Goal: Task Accomplishment & Management: Manage account settings

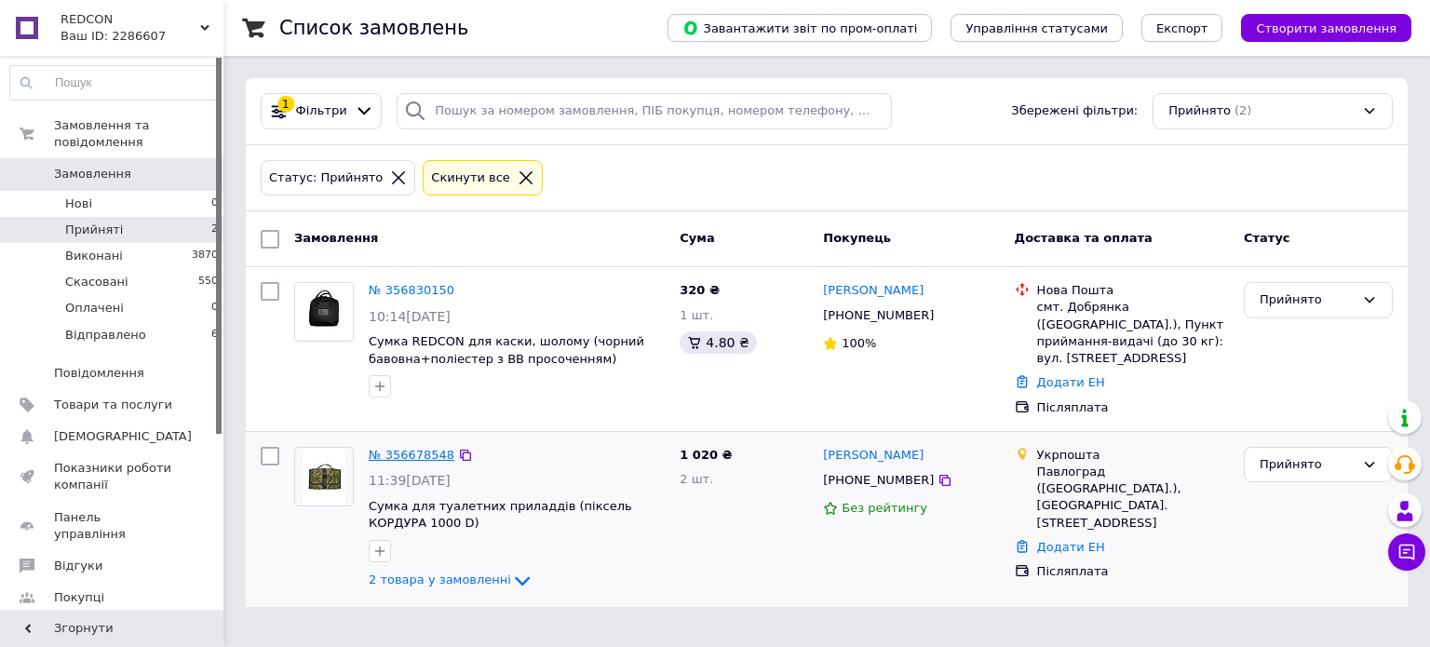
click at [421, 448] on link "№ 356678548" at bounding box center [412, 455] width 86 height 14
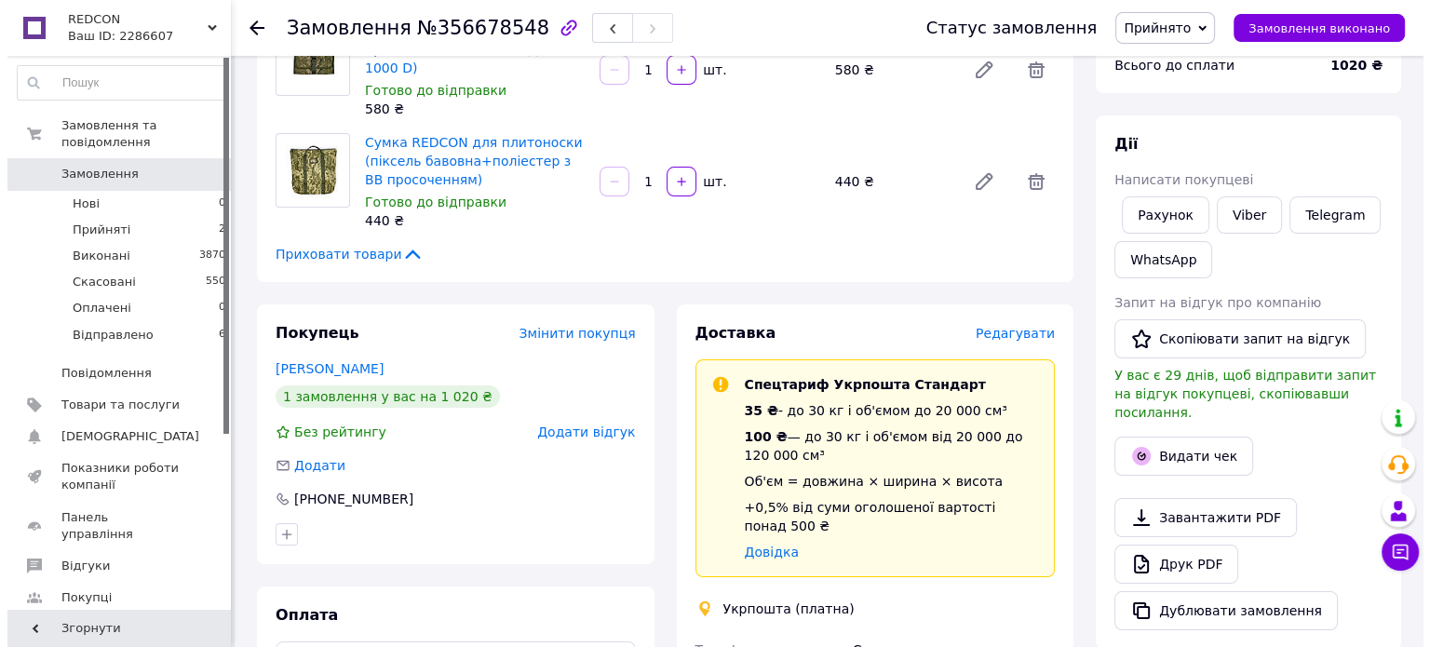
scroll to position [279, 0]
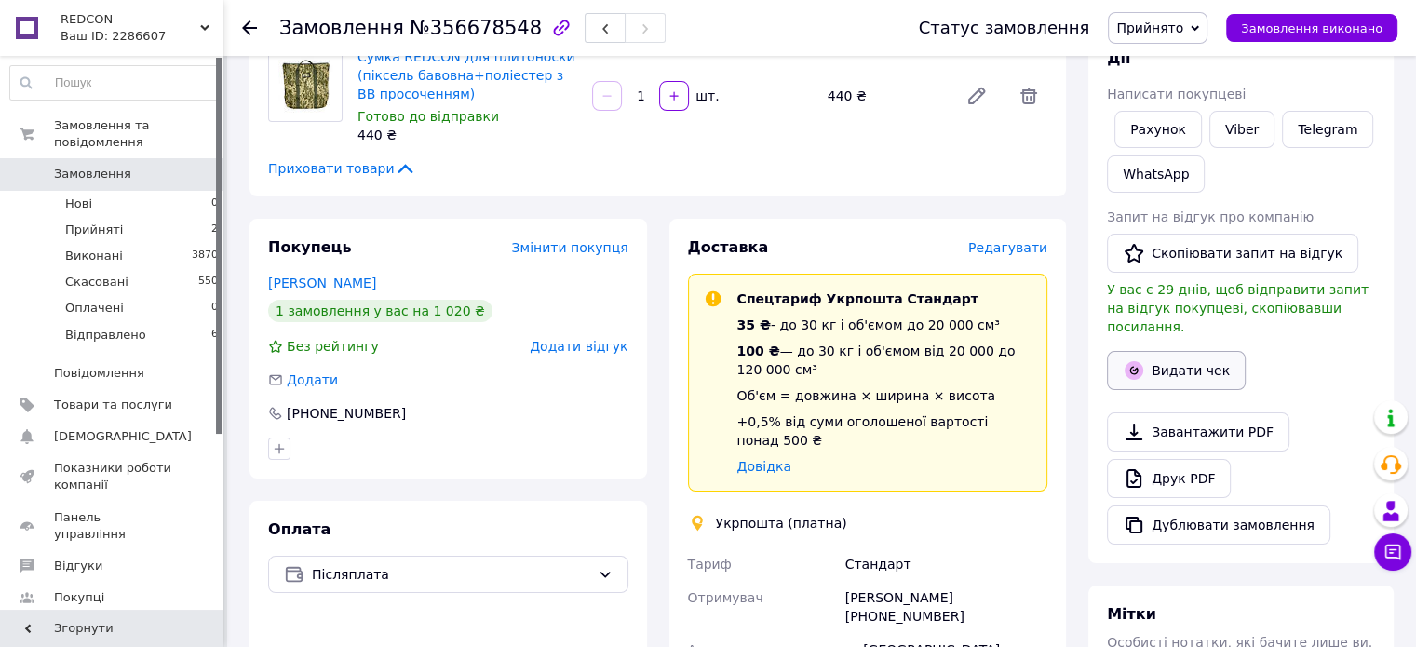
click at [1179, 351] on button "Видати чек" at bounding box center [1176, 370] width 139 height 39
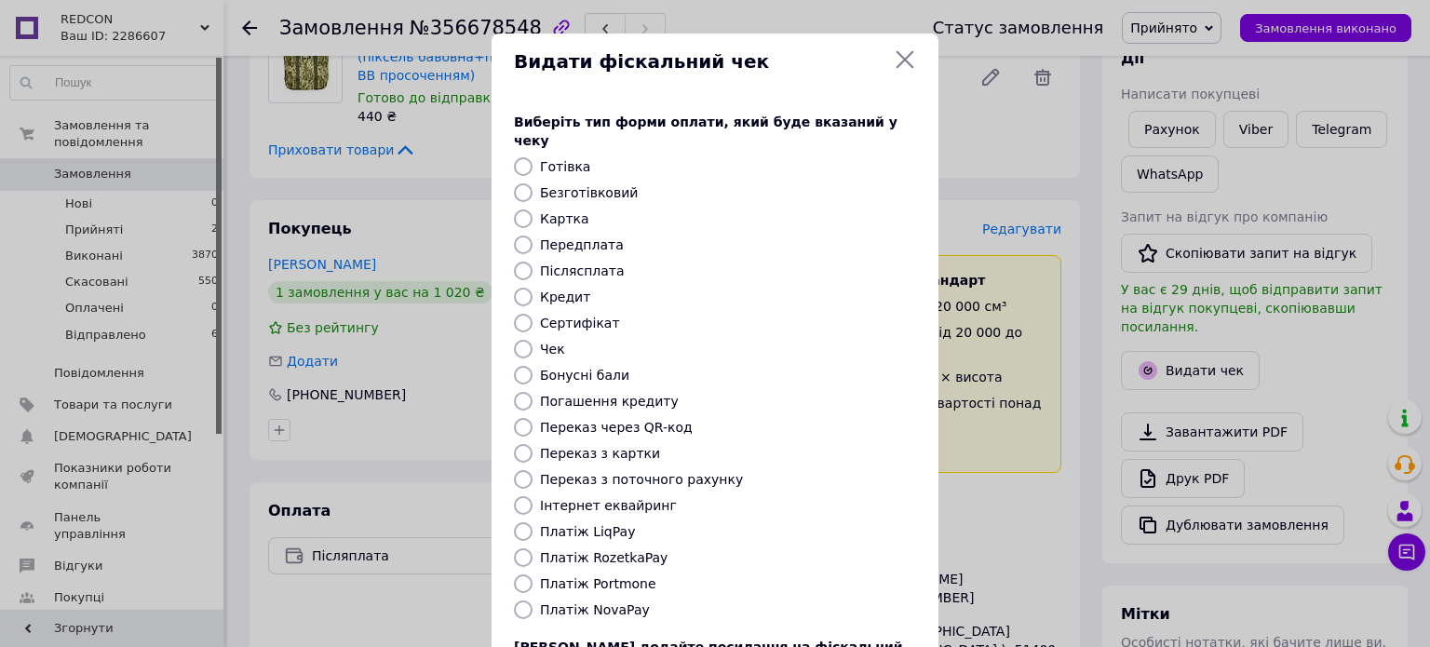
click at [578, 263] on label "Післясплата" at bounding box center [582, 270] width 85 height 15
click at [533, 262] on input "Післясплата" at bounding box center [523, 271] width 19 height 19
radio input "true"
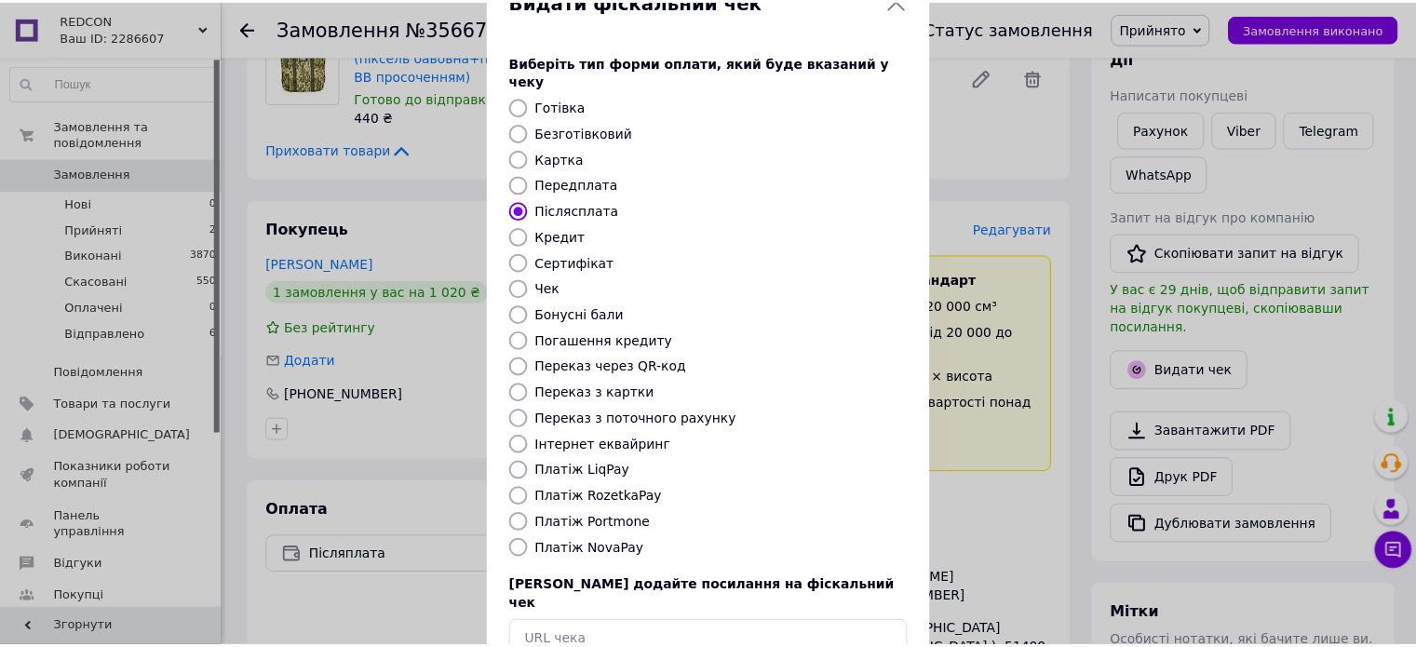
scroll to position [152, 0]
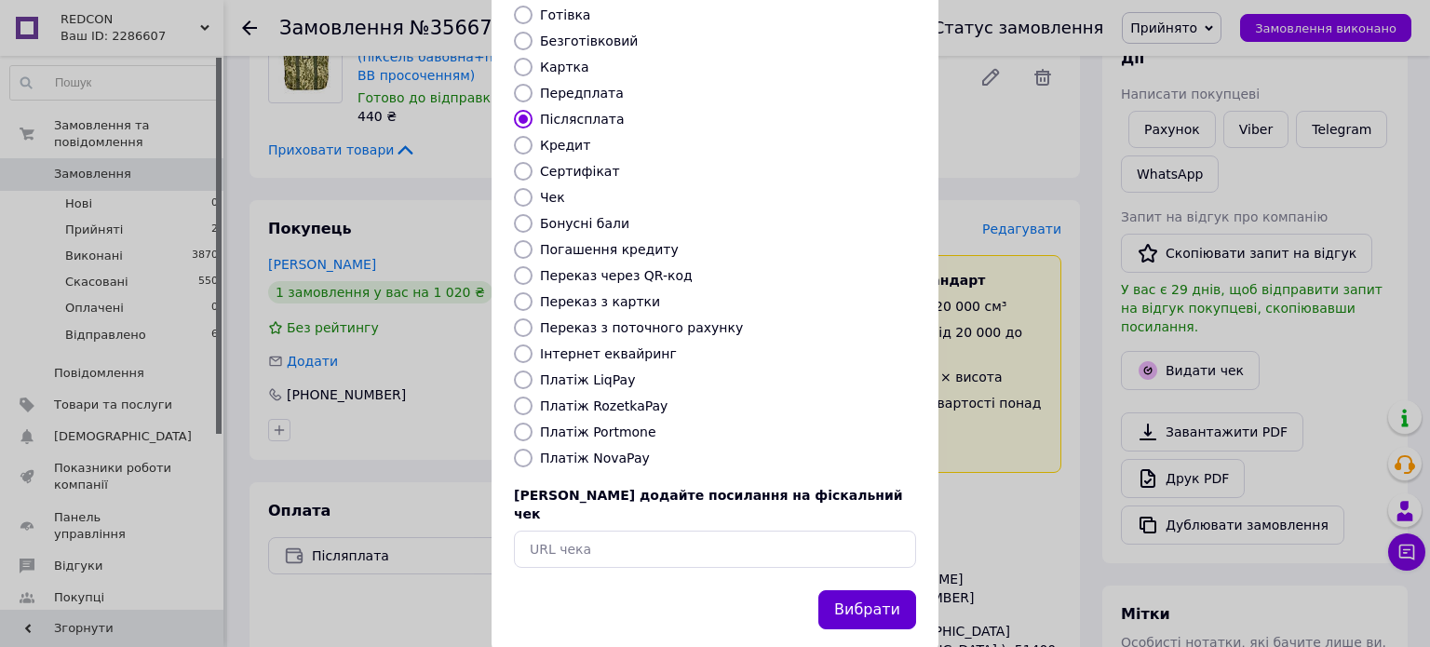
click at [864, 590] on button "Вибрати" at bounding box center [867, 610] width 98 height 40
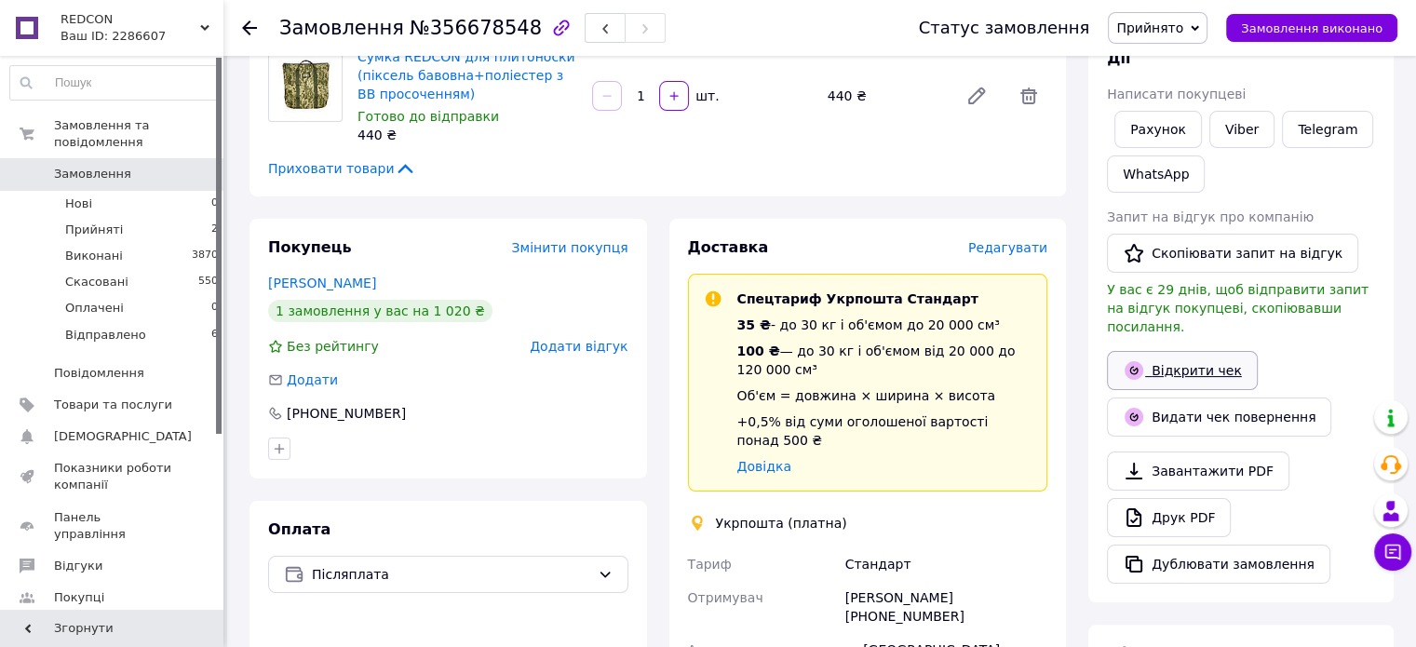
click at [1182, 351] on link "Відкрити чек" at bounding box center [1182, 370] width 151 height 39
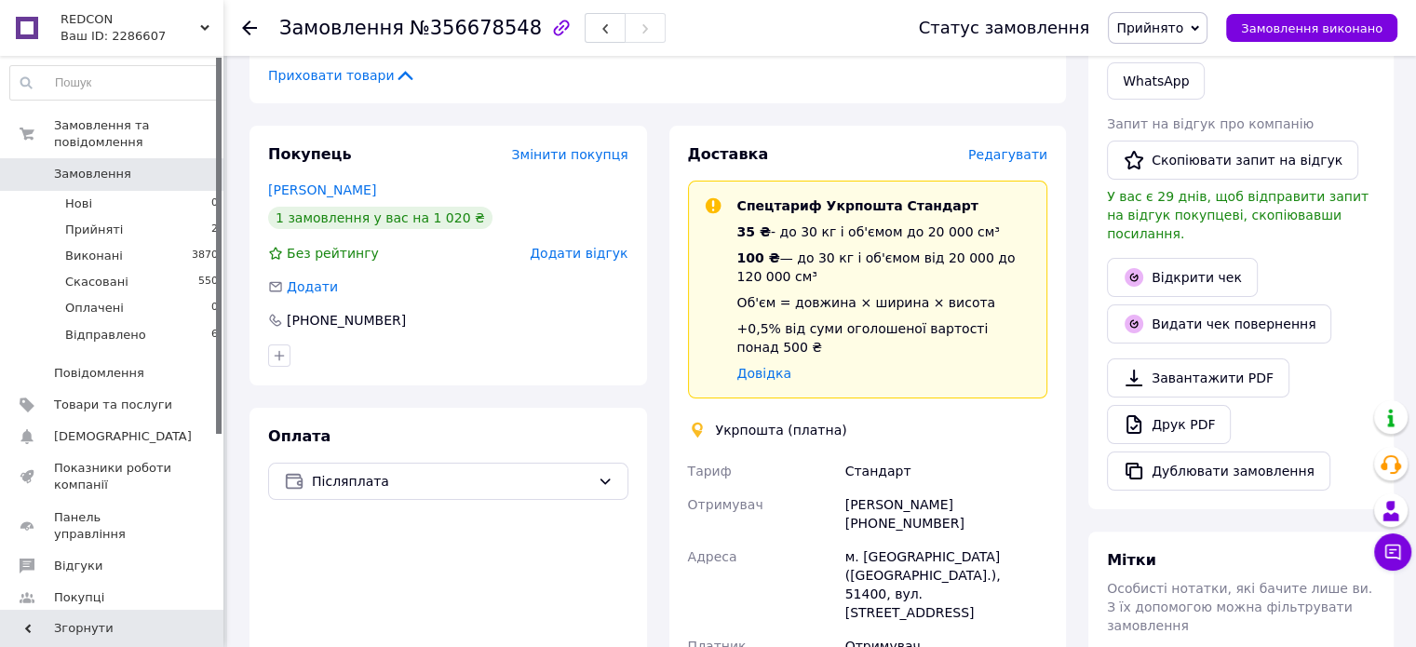
scroll to position [652, 0]
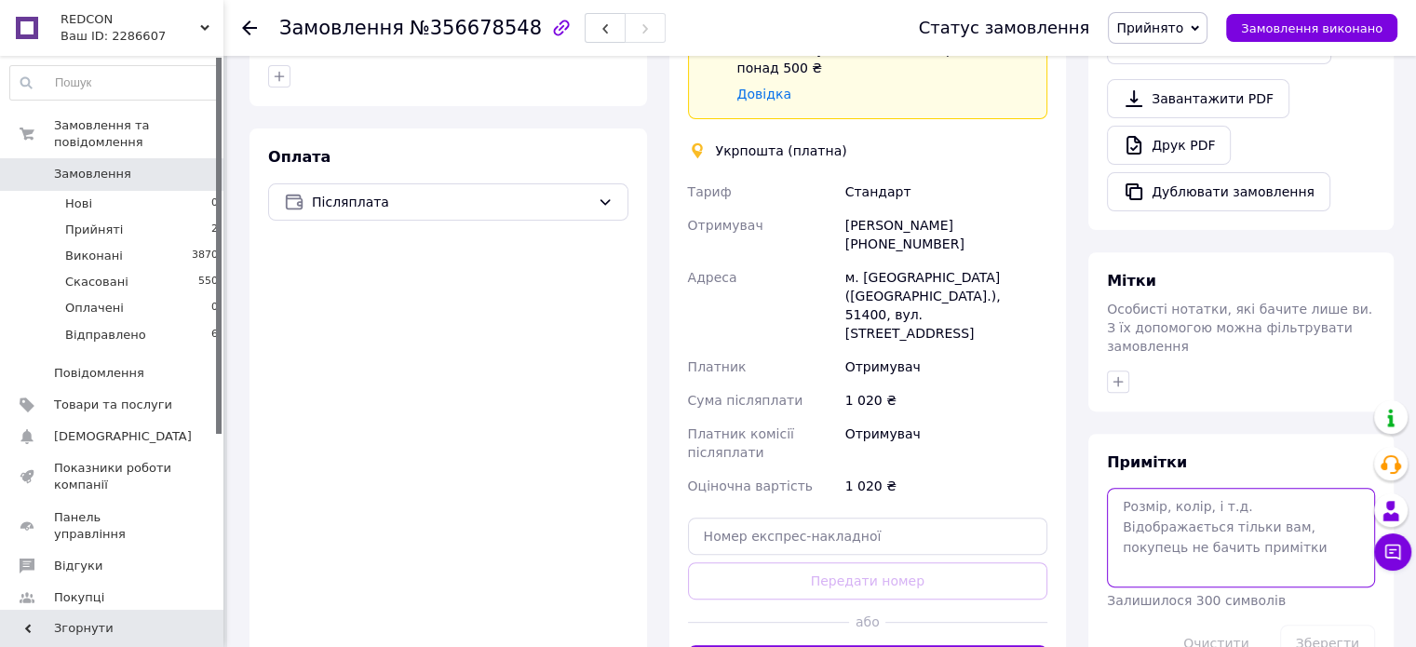
paste textarea "До сплати 1020.00 грн. ЧЕК № V2EFYKoP8CU 12.08.2025 16-05-52"
type textarea "До сплати 1020.00 грн. ЧЕК № V2EFYKoP8CU 12.08.2025 16-05-52"
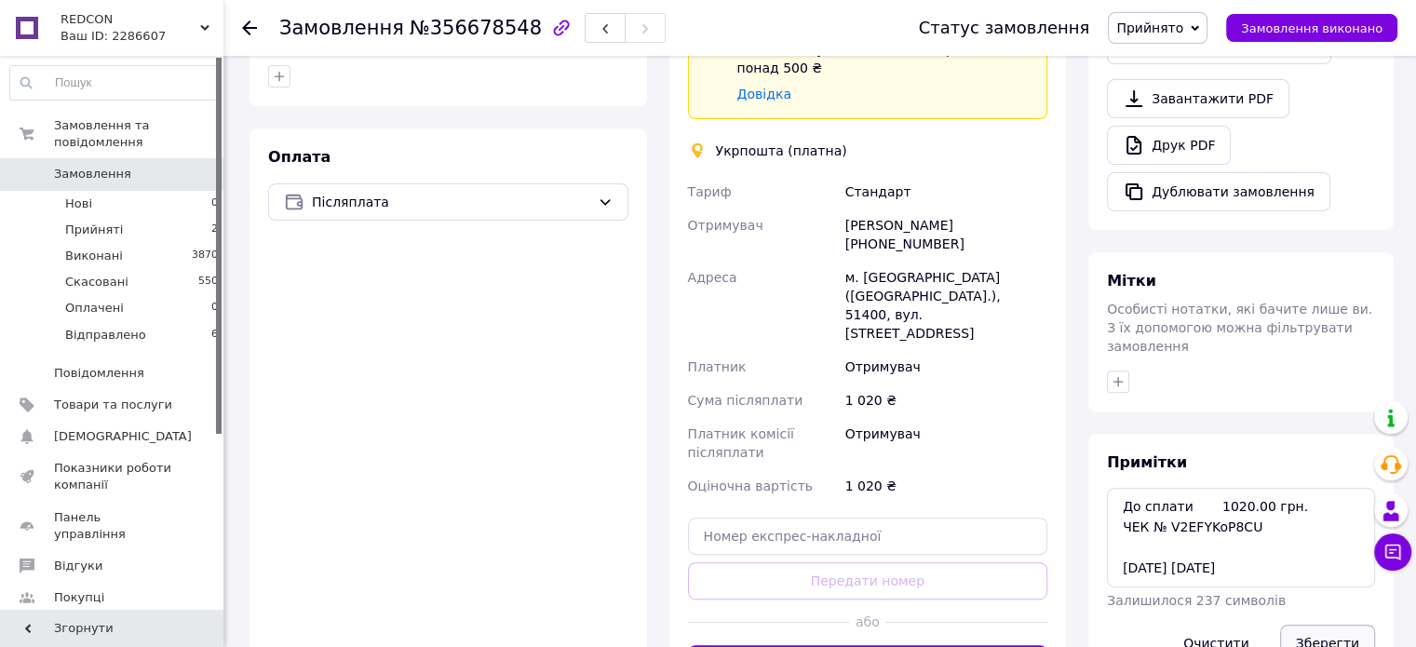
click at [1347, 625] on button "Зберегти" at bounding box center [1327, 643] width 95 height 37
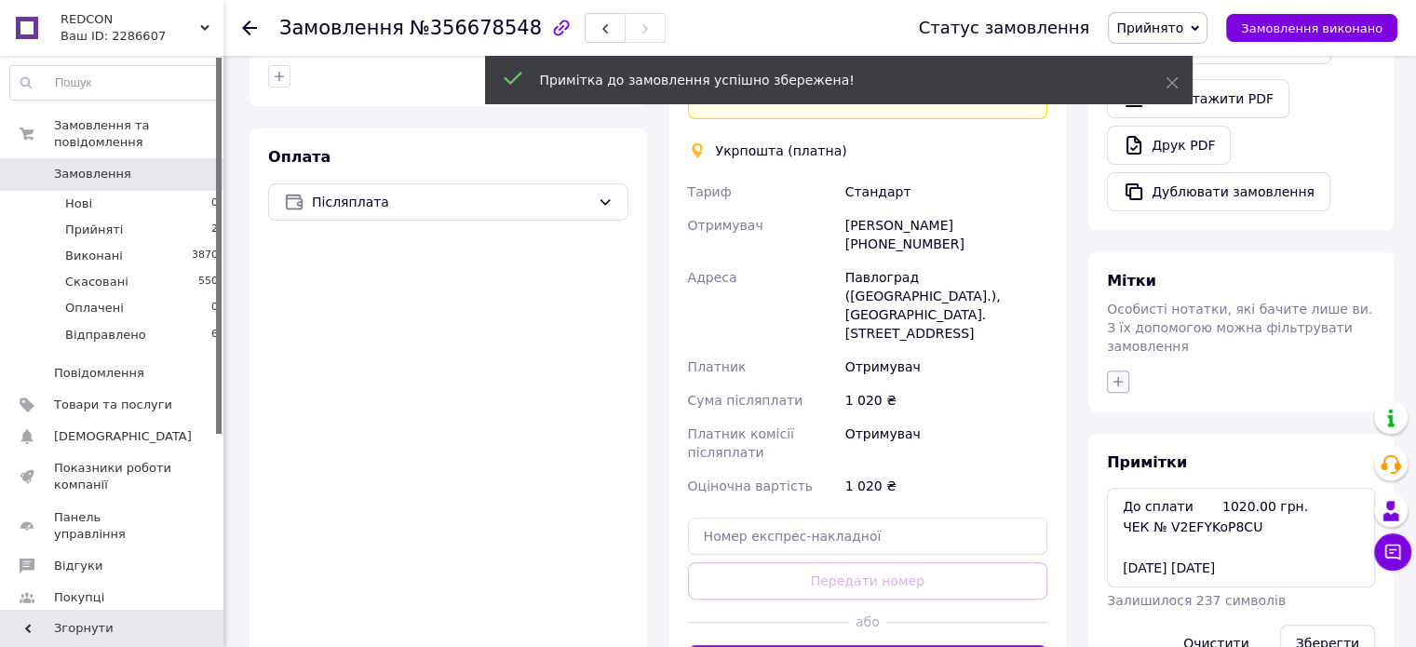
click at [1119, 374] on icon "button" at bounding box center [1118, 381] width 15 height 15
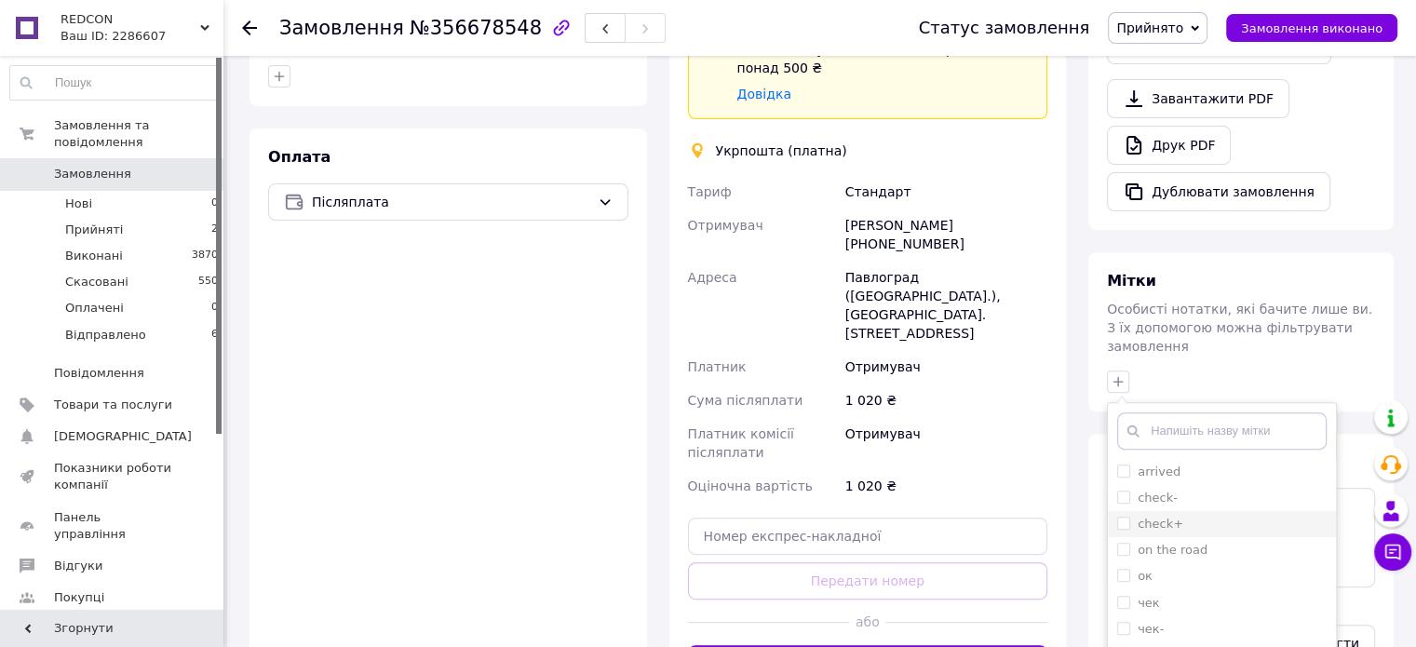
click at [1200, 516] on div "check+" at bounding box center [1221, 524] width 209 height 17
checkbox input "true"
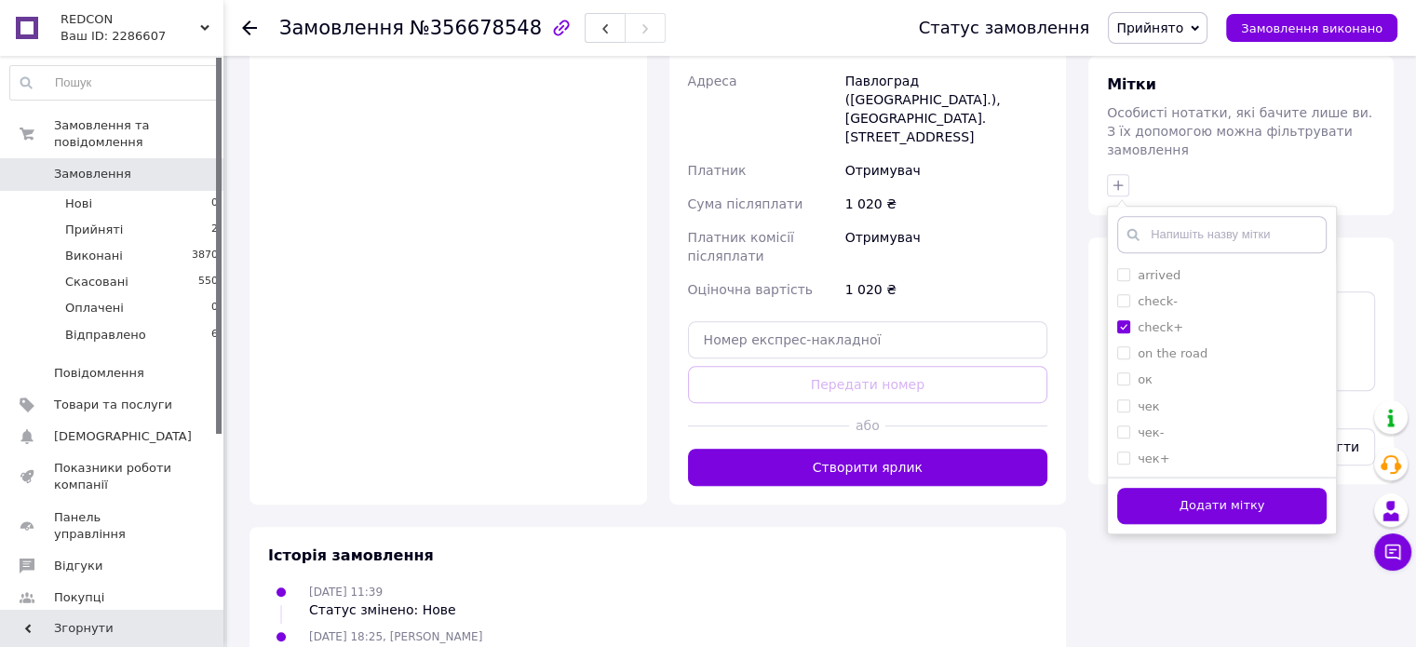
scroll to position [920, 0]
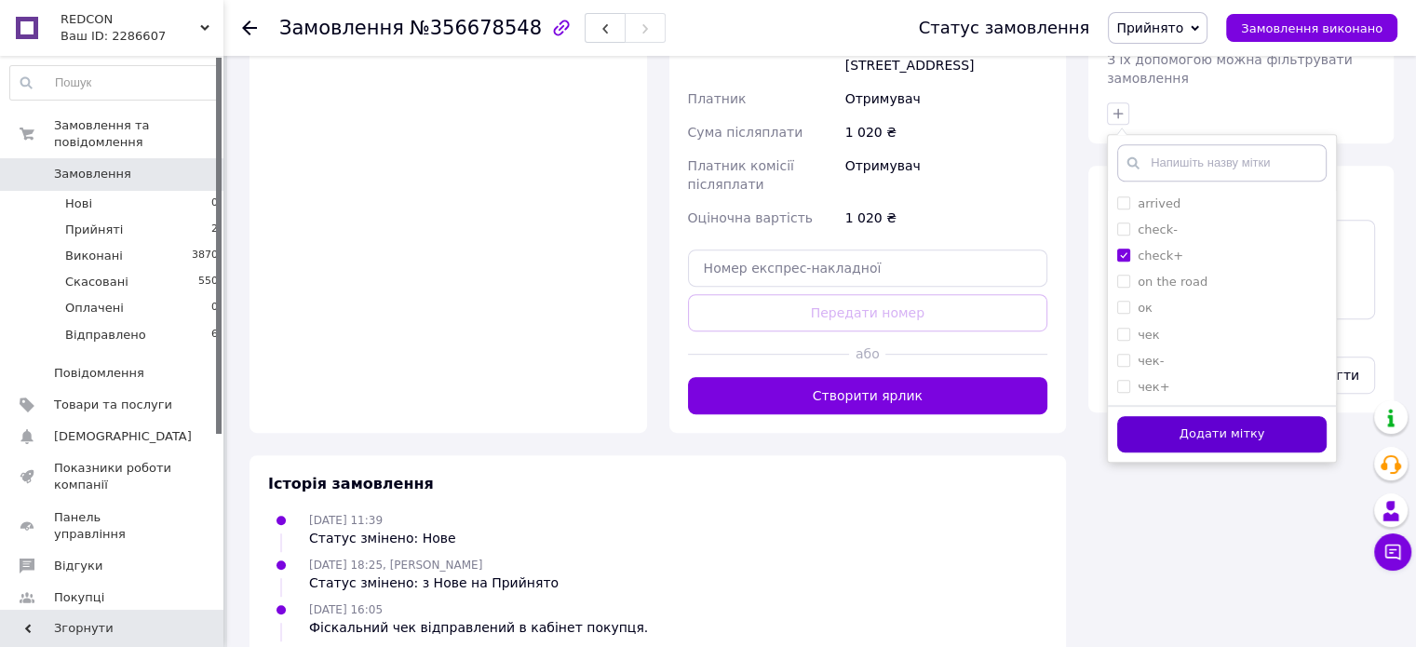
click at [1225, 416] on button "Додати мітку" at bounding box center [1221, 434] width 209 height 36
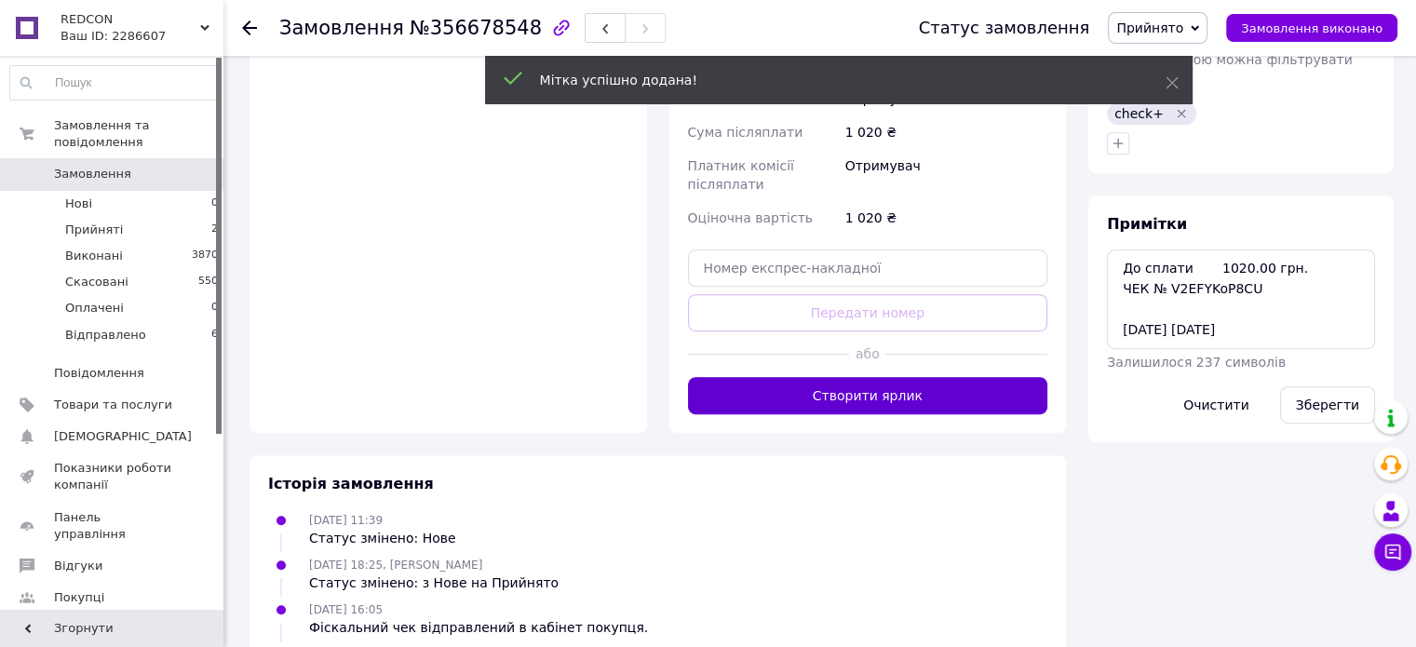
click at [884, 377] on button "Створити ярлик" at bounding box center [868, 395] width 360 height 37
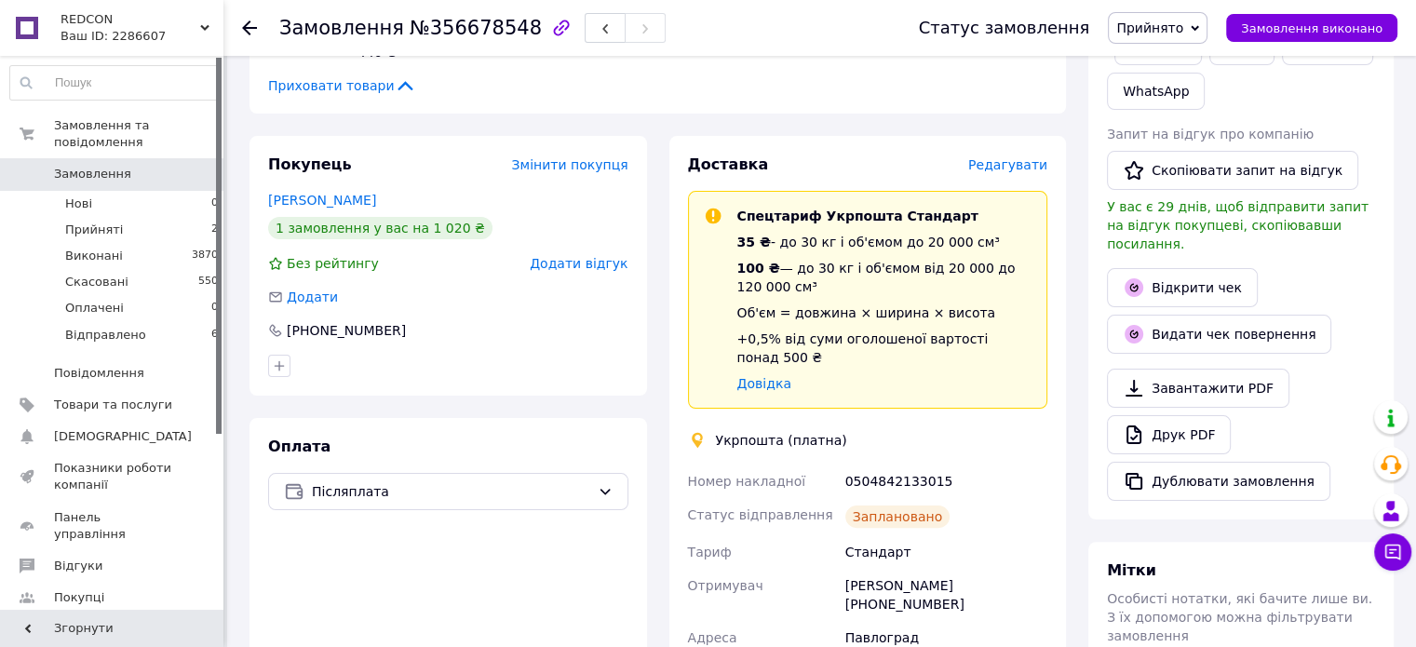
scroll to position [268, 0]
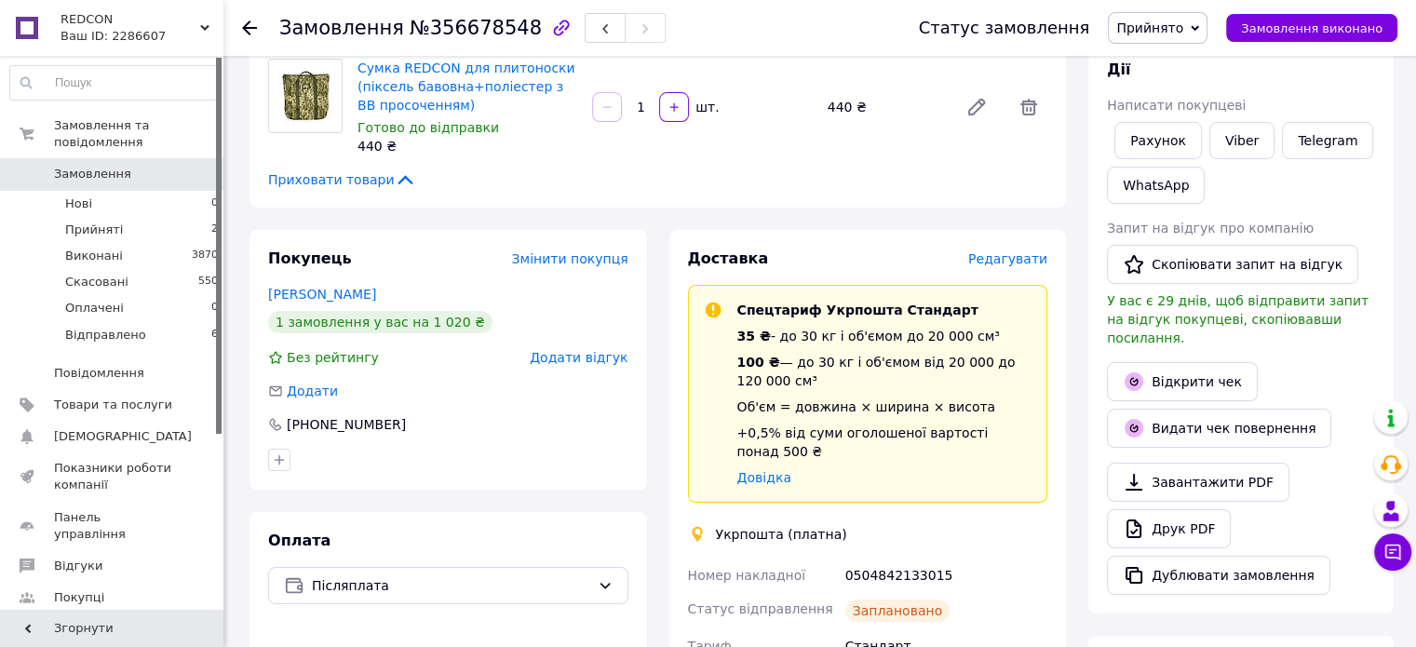
click at [246, 25] on icon at bounding box center [249, 27] width 15 height 15
